Goal: Obtain resource: Obtain resource

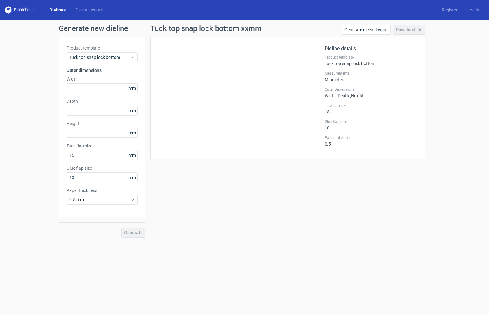
click at [61, 11] on link "Dielines" at bounding box center [58, 10] width 26 height 6
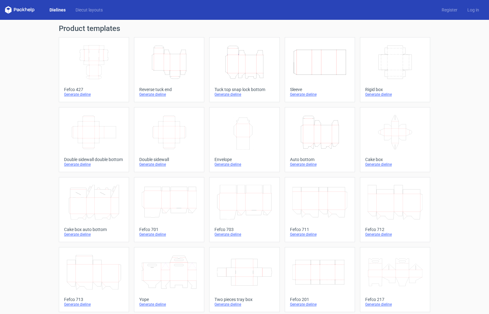
click at [172, 64] on icon "Height Depth Width" at bounding box center [169, 62] width 55 height 35
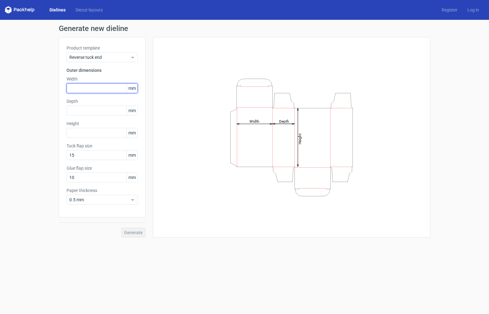
click at [97, 87] on input "text" at bounding box center [102, 88] width 71 height 10
type input "40"
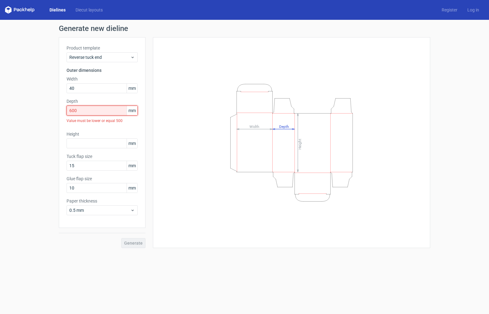
drag, startPoint x: 87, startPoint y: 107, endPoint x: 48, endPoint y: 108, distance: 39.0
click at [48, 108] on div "Generate new dieline Product template Reverse tuck end Outer dimensions Width 4…" at bounding box center [244, 136] width 489 height 233
type input "5"
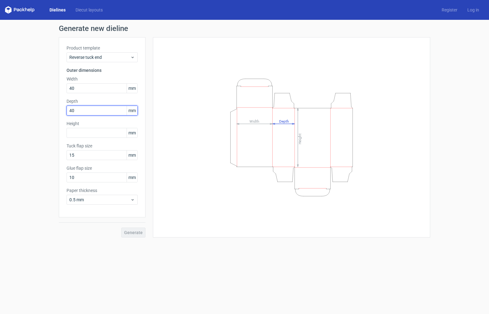
type input "40"
type input "600"
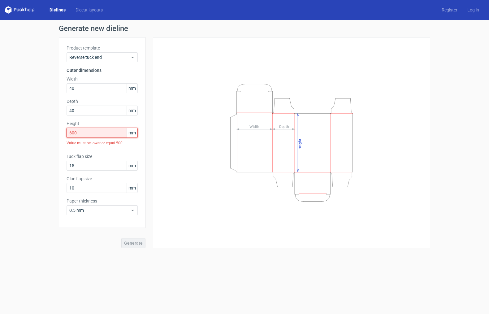
click at [85, 133] on input "600" at bounding box center [102, 133] width 71 height 10
drag, startPoint x: 85, startPoint y: 89, endPoint x: 40, endPoint y: 91, distance: 45.2
click at [40, 91] on div "Generate new dieline Product template Reverse tuck end Outer dimensions Width 4…" at bounding box center [244, 136] width 489 height 233
type input "50"
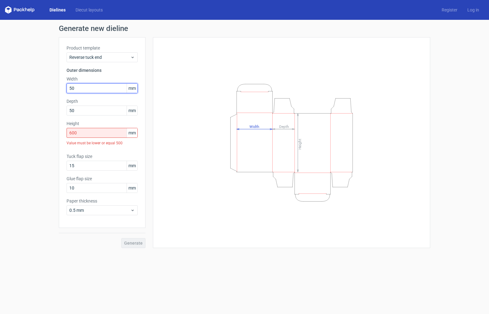
drag, startPoint x: 86, startPoint y: 89, endPoint x: 41, endPoint y: 92, distance: 45.0
click at [41, 92] on div "Generate new dieline Product template Reverse tuck end Outer dimensions Width 5…" at bounding box center [244, 136] width 489 height 233
drag, startPoint x: 88, startPoint y: 134, endPoint x: 37, endPoint y: 128, distance: 50.9
click at [36, 128] on div "Generate new dieline Product template Reverse tuck end Outer dimensions Width 5…" at bounding box center [244, 136] width 489 height 233
click at [81, 134] on input "560" at bounding box center [102, 133] width 71 height 10
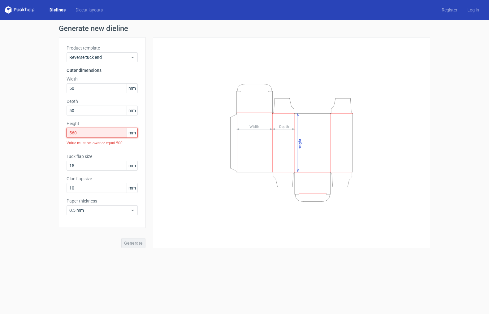
drag, startPoint x: 95, startPoint y: 134, endPoint x: 55, endPoint y: 132, distance: 40.0
click at [55, 132] on div "Generate new dieline Product template Reverse tuck end Outer dimensions Width 5…" at bounding box center [244, 136] width 489 height 233
drag, startPoint x: 61, startPoint y: 132, endPoint x: 40, endPoint y: 132, distance: 21.1
click at [40, 132] on div "Generate new dieline Product template Reverse tuck end Outer dimensions Width 5…" at bounding box center [244, 136] width 489 height 233
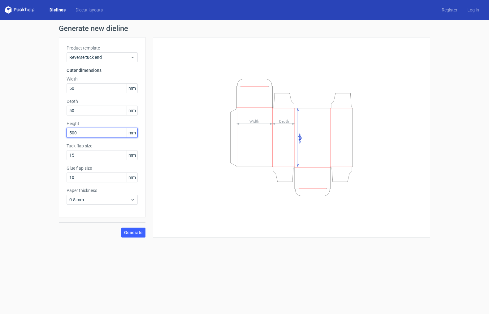
type input "500"
click at [141, 230] on span "Generate" at bounding box center [133, 232] width 19 height 4
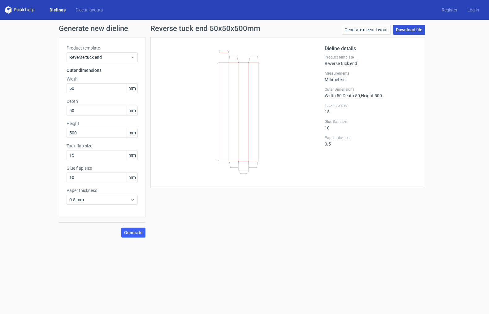
click at [409, 31] on link "Download file" at bounding box center [409, 30] width 32 height 10
drag, startPoint x: 86, startPoint y: 89, endPoint x: 49, endPoint y: 85, distance: 37.3
click at [49, 85] on div "Generate new dieline Product template Reverse tuck end Outer dimensions Width 5…" at bounding box center [244, 131] width 489 height 223
type input "40"
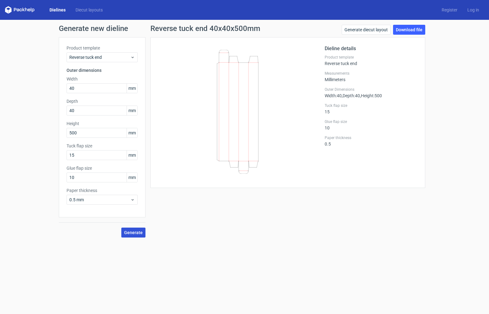
click at [135, 232] on span "Generate" at bounding box center [133, 232] width 19 height 4
click at [403, 30] on link "Download file" at bounding box center [409, 30] width 32 height 10
